Goal: Transaction & Acquisition: Subscribe to service/newsletter

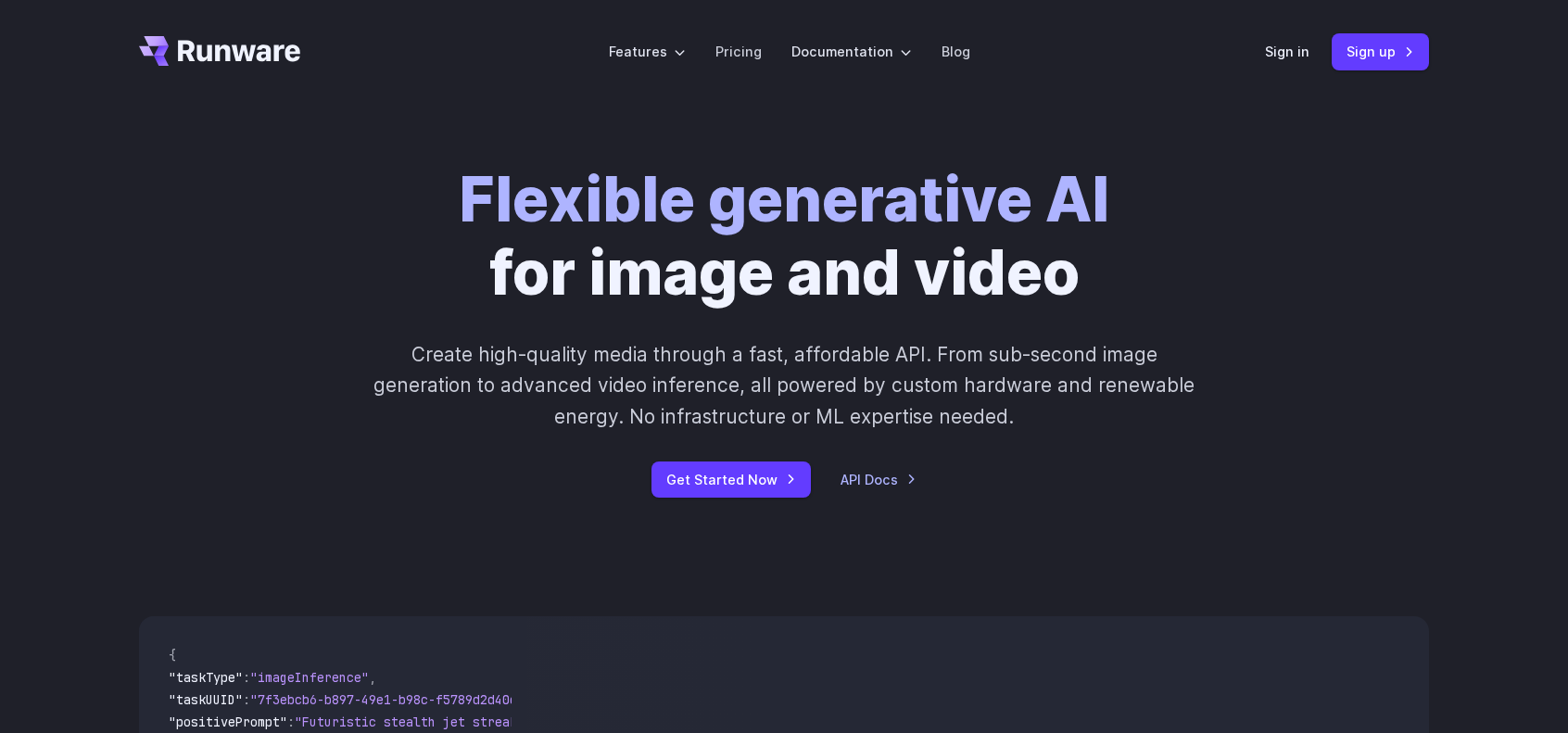
click at [1261, 44] on header "Features Tasks Image generation Video generation Sonic Inference Engine™ Models…" at bounding box center [784, 52] width 1335 height 104
click at [1291, 45] on link "Sign in" at bounding box center [1287, 51] width 44 height 21
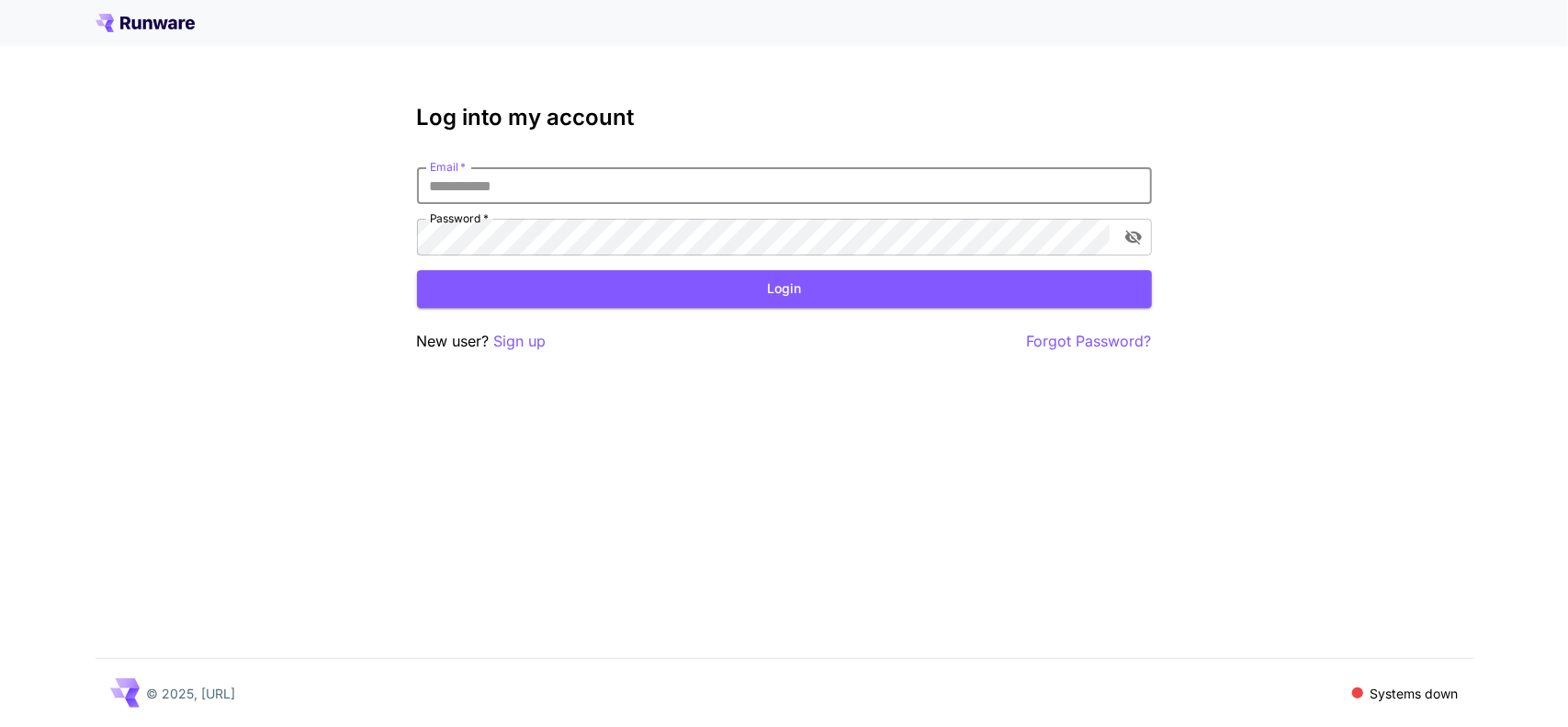
click at [619, 184] on input "Email   *" at bounding box center [784, 185] width 734 height 37
click at [532, 339] on p "Sign up" at bounding box center [520, 341] width 53 height 23
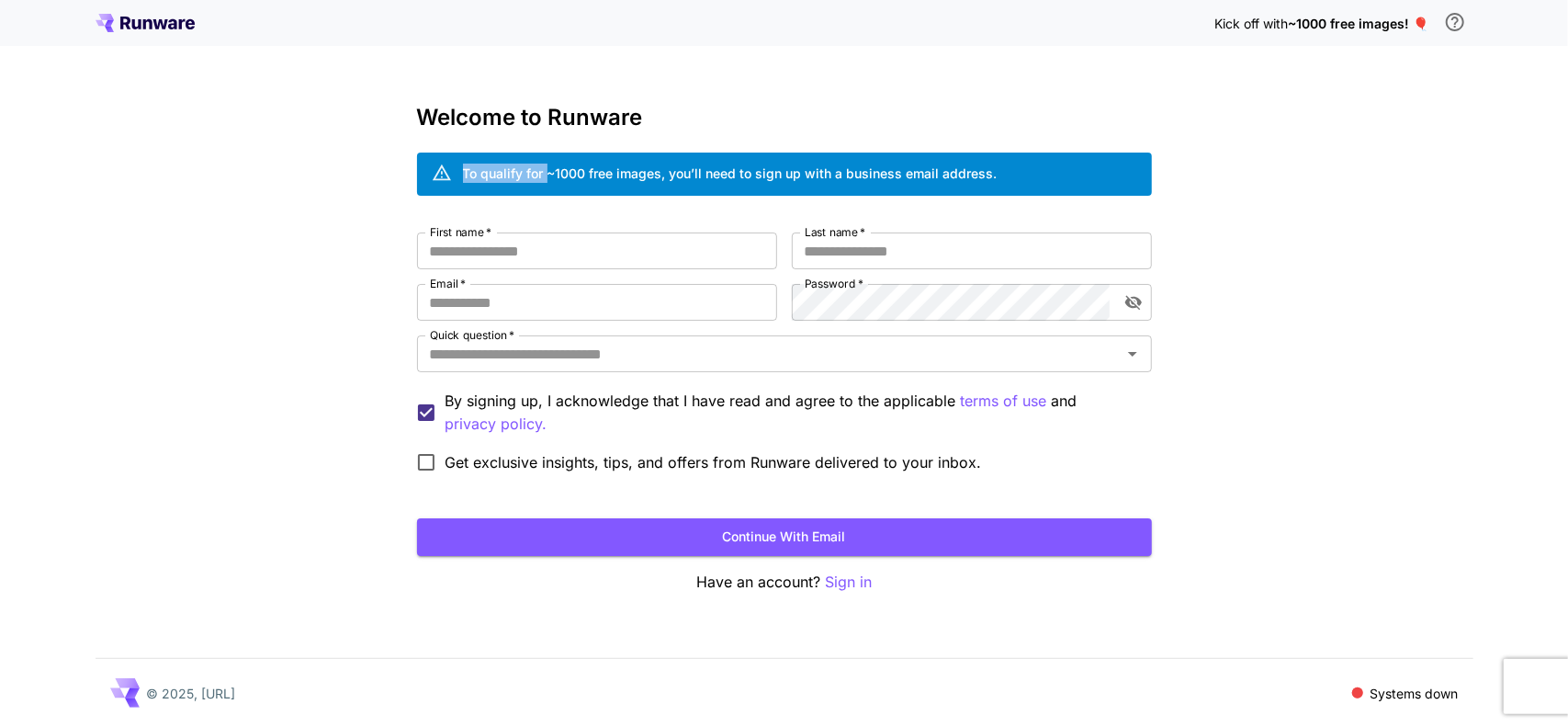
drag, startPoint x: 469, startPoint y: 174, endPoint x: 548, endPoint y: 172, distance: 79.0
click at [546, 164] on div "To qualify for ~1000 free images, you’ll need to sign up with a business email …" at bounding box center [729, 173] width 534 height 19
drag, startPoint x: 829, startPoint y: 172, endPoint x: 1123, endPoint y: 145, distance: 295.2
click at [1117, 145] on div "Welcome to Runware To qualify for ~1000 free images, you’ll need to sign up wit…" at bounding box center [784, 349] width 734 height 489
click at [812, 157] on div "To qualify for ~1000 free images, you’ll need to sign up with a business email …" at bounding box center [784, 175] width 734 height 44
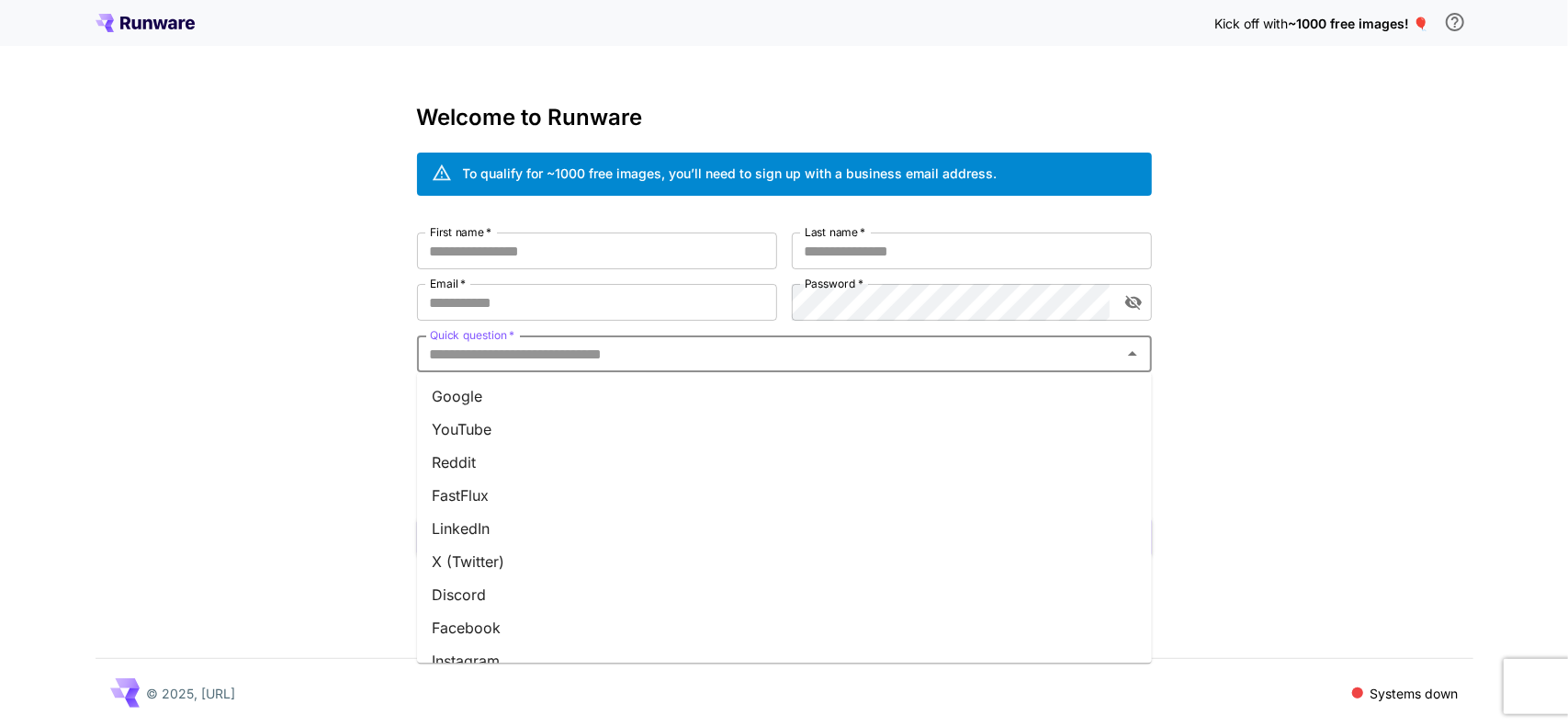
click at [676, 344] on input "Quick question   *" at bounding box center [769, 354] width 694 height 26
